Goal: Information Seeking & Learning: Learn about a topic

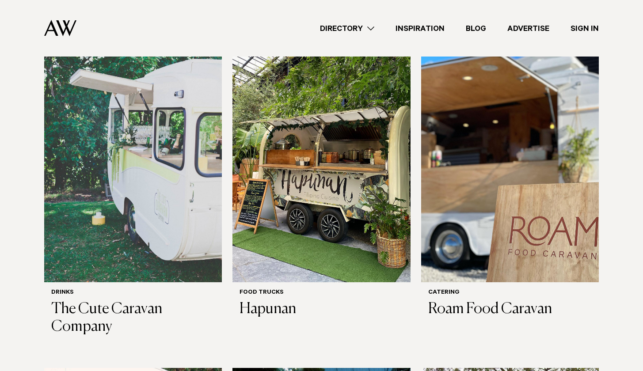
scroll to position [245, 0]
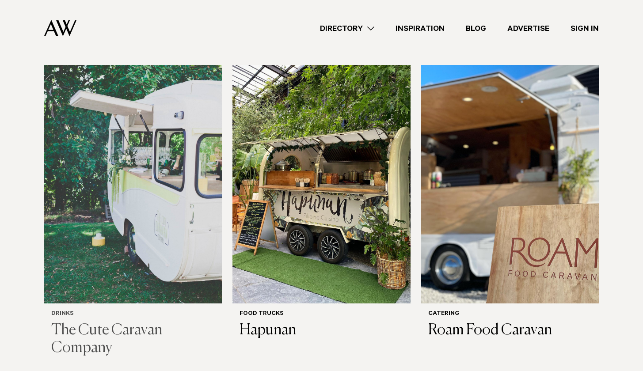
click at [91, 299] on img at bounding box center [133, 184] width 178 height 239
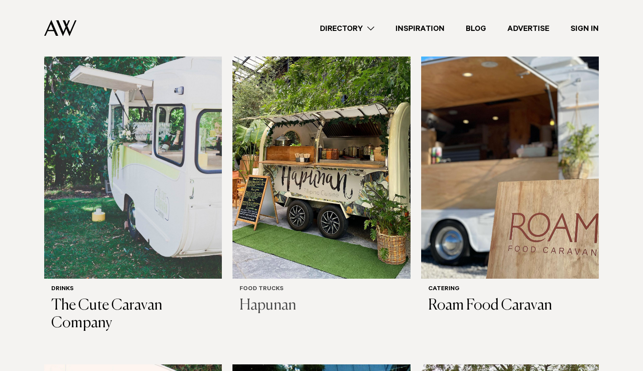
click at [274, 286] on h6 "Food Trucks" at bounding box center [320, 290] width 163 height 8
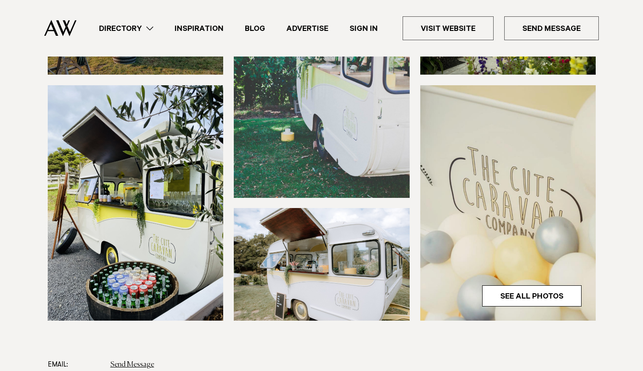
scroll to position [247, 0]
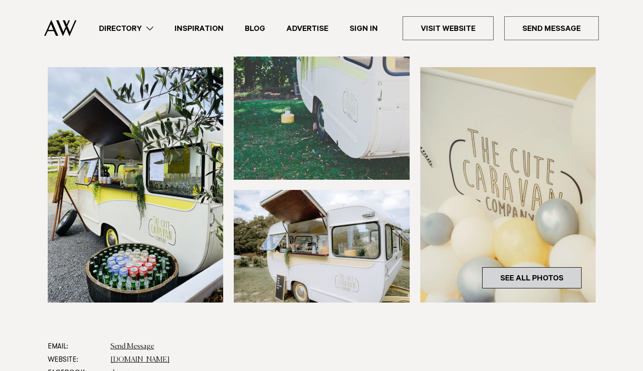
click at [519, 274] on link "See All Photos" at bounding box center [531, 277] width 99 height 21
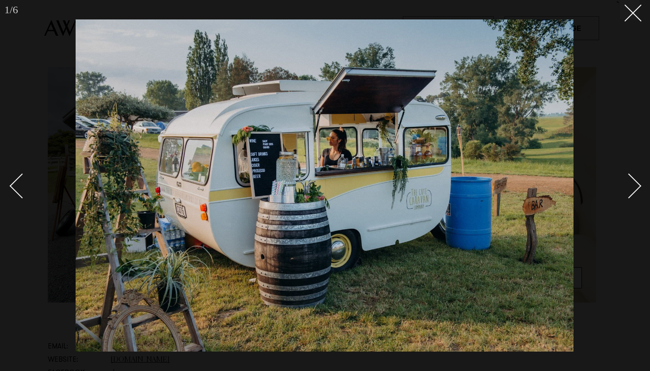
click at [640, 185] on div "Next slide" at bounding box center [628, 186] width 25 height 25
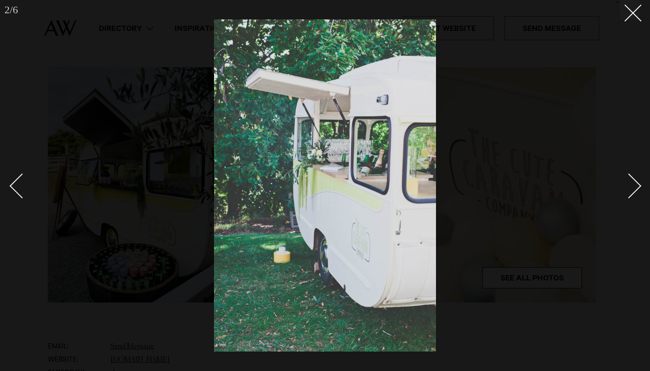
click at [635, 182] on div "Next slide" at bounding box center [628, 186] width 25 height 25
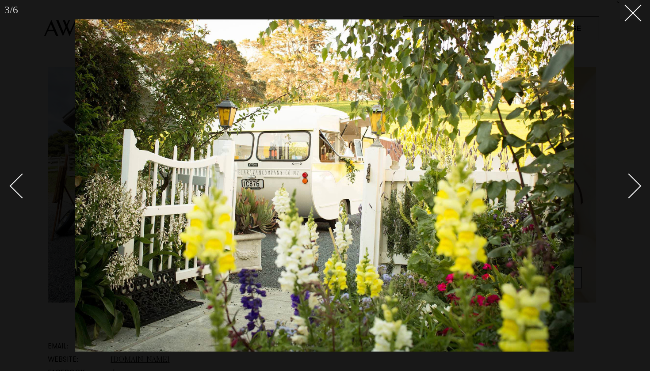
click at [635, 182] on div "Next slide" at bounding box center [628, 186] width 25 height 25
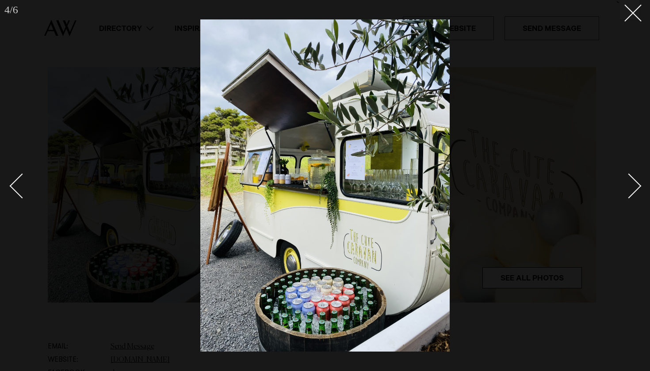
click at [639, 190] on div at bounding box center [325, 185] width 650 height 371
